Goal: Transaction & Acquisition: Purchase product/service

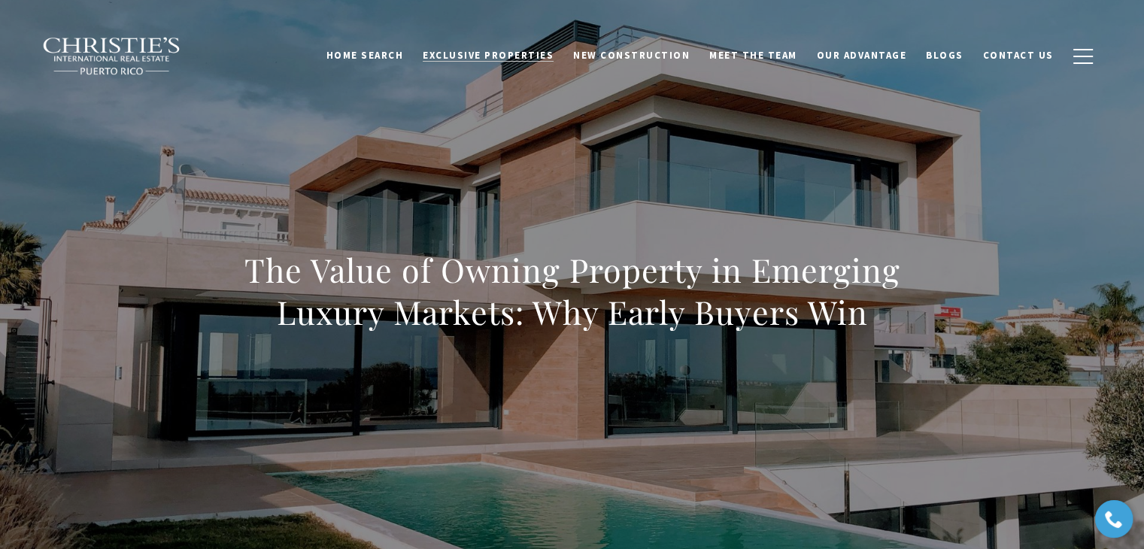
click at [499, 52] on span "Exclusive Properties" at bounding box center [488, 55] width 131 height 13
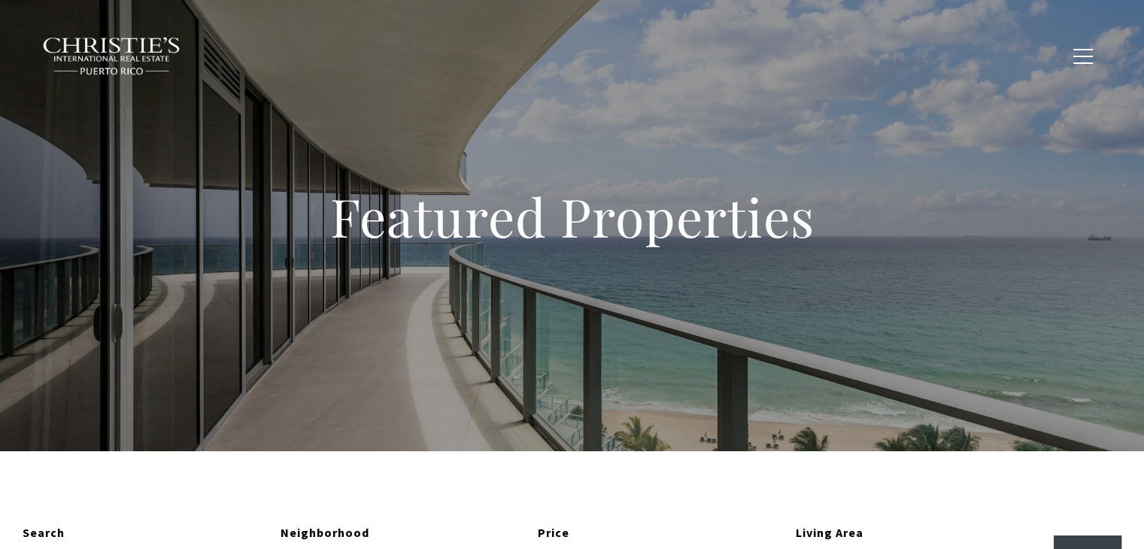
type input "**********"
type input "*********"
